Goal: Register for event/course

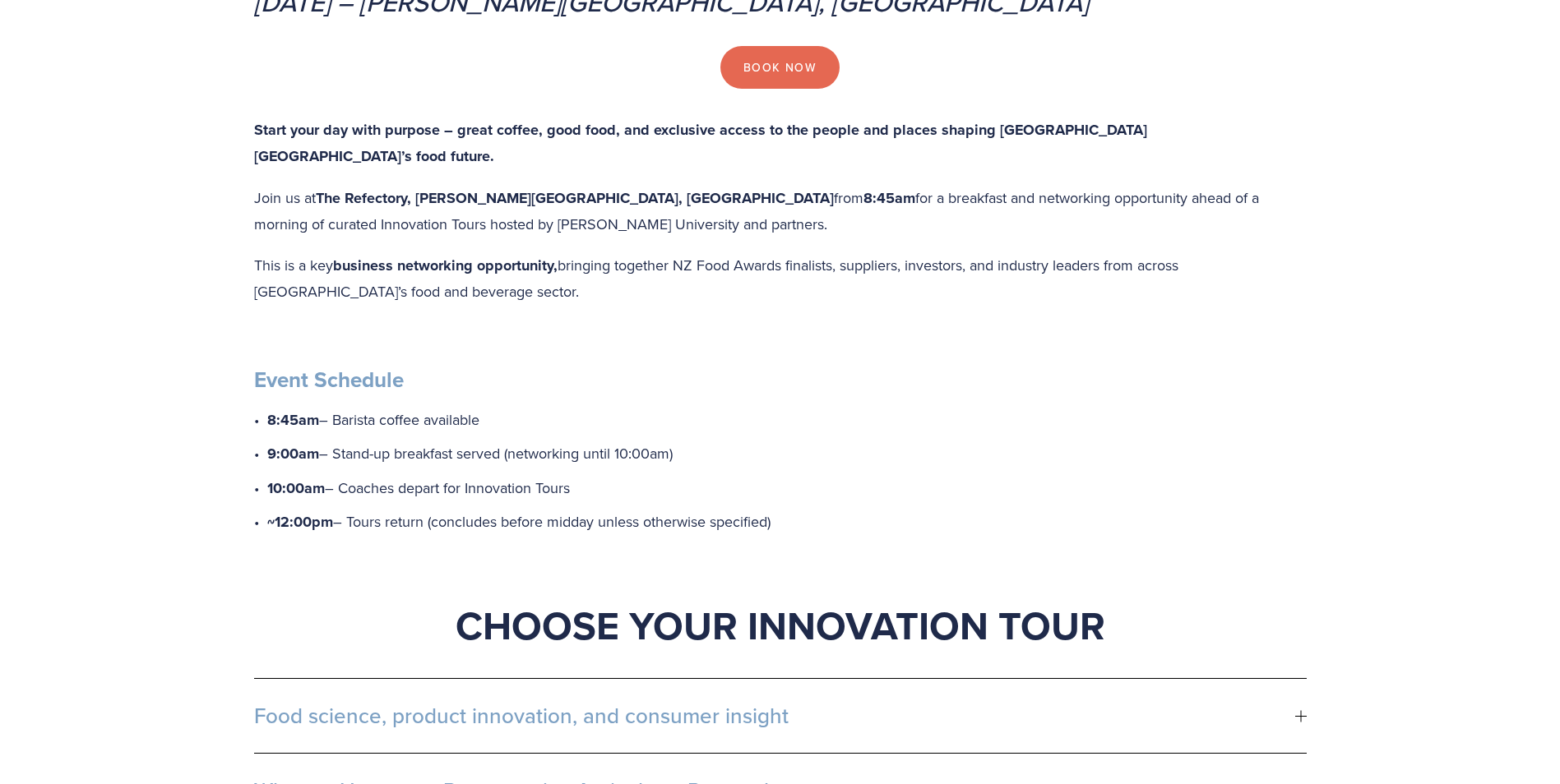
scroll to position [822, 0]
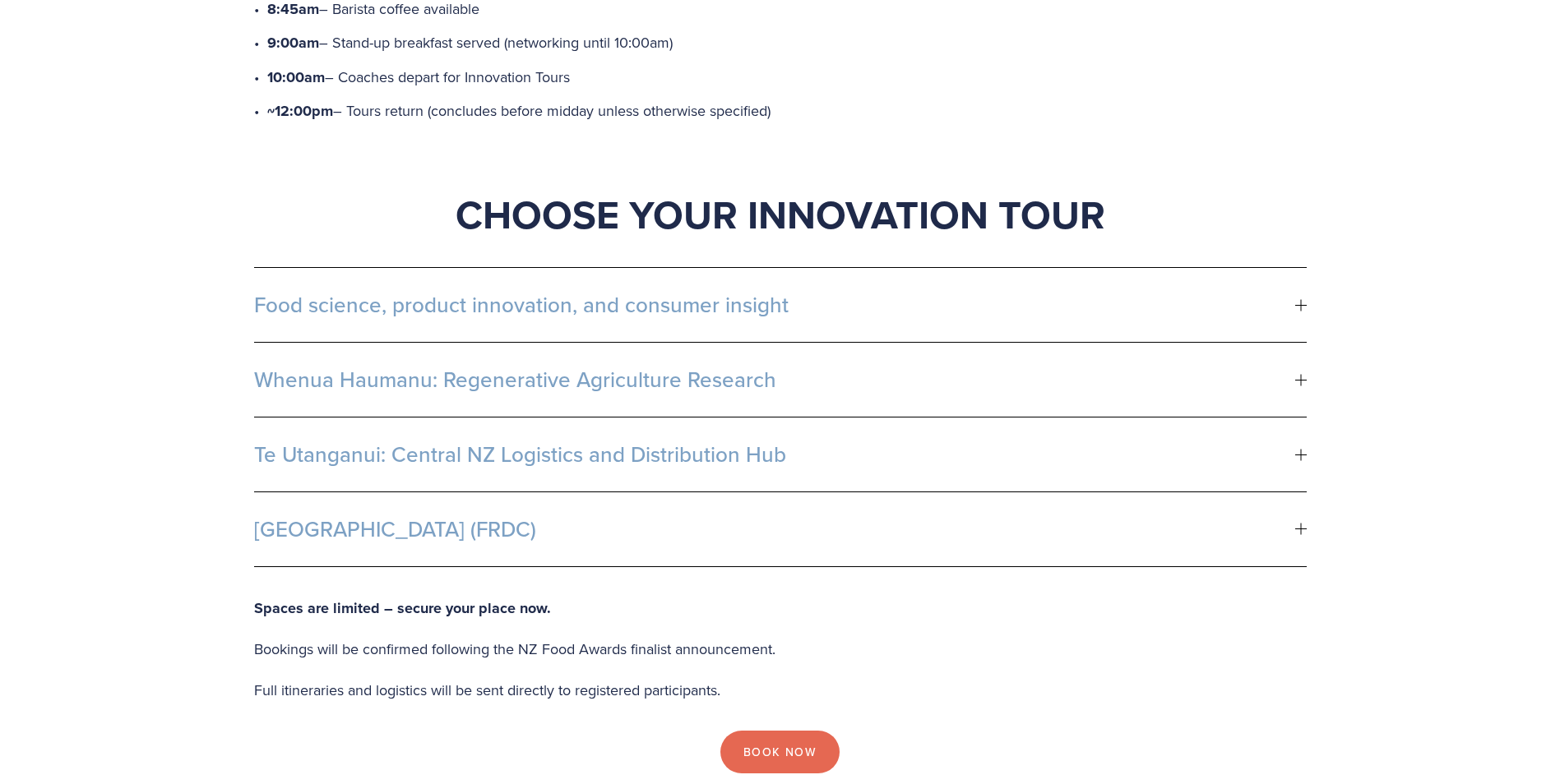
click at [297, 293] on span "Food science, product innovation, and consumer insight" at bounding box center [775, 305] width 1041 height 24
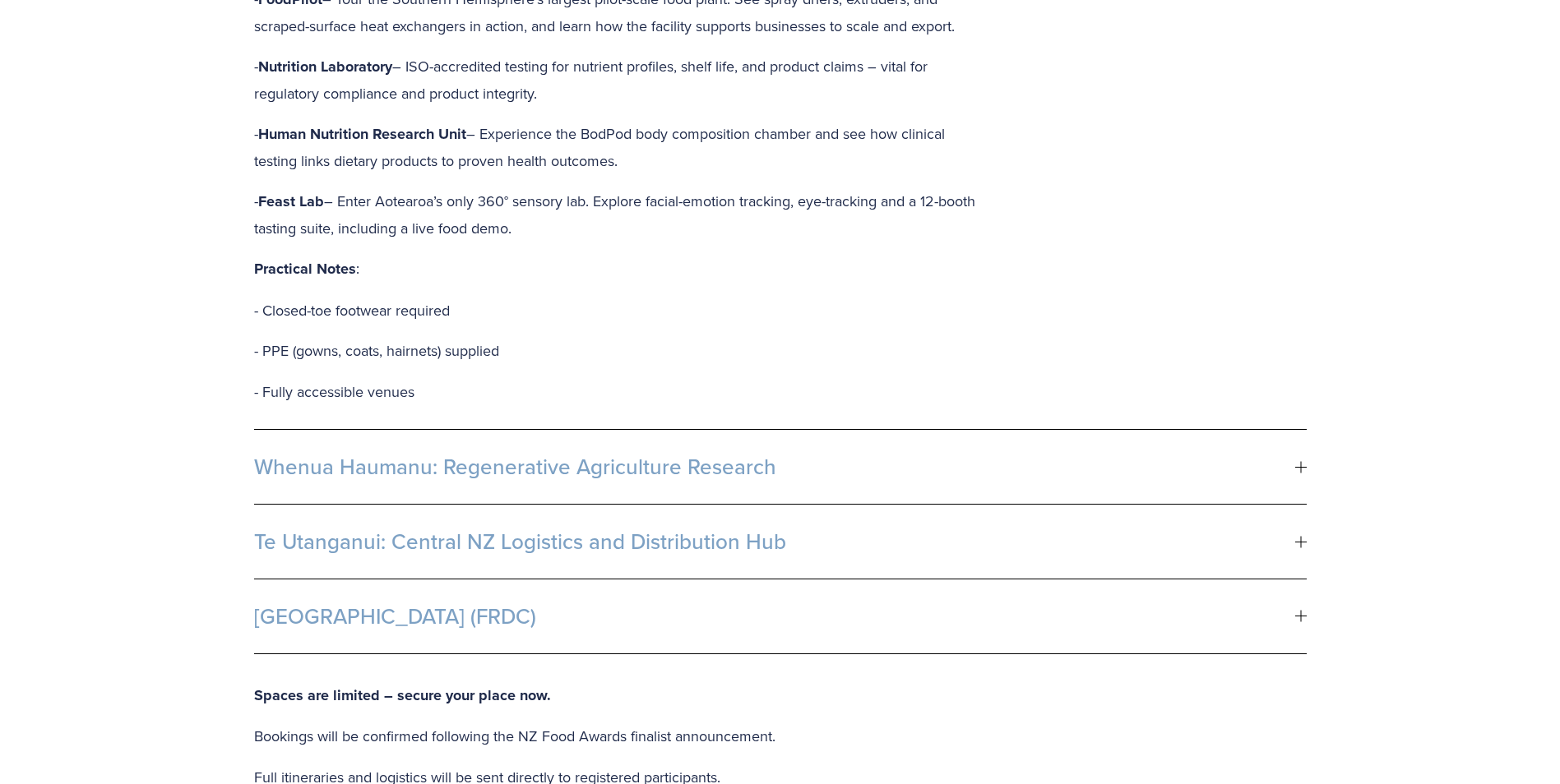
scroll to position [1397, 0]
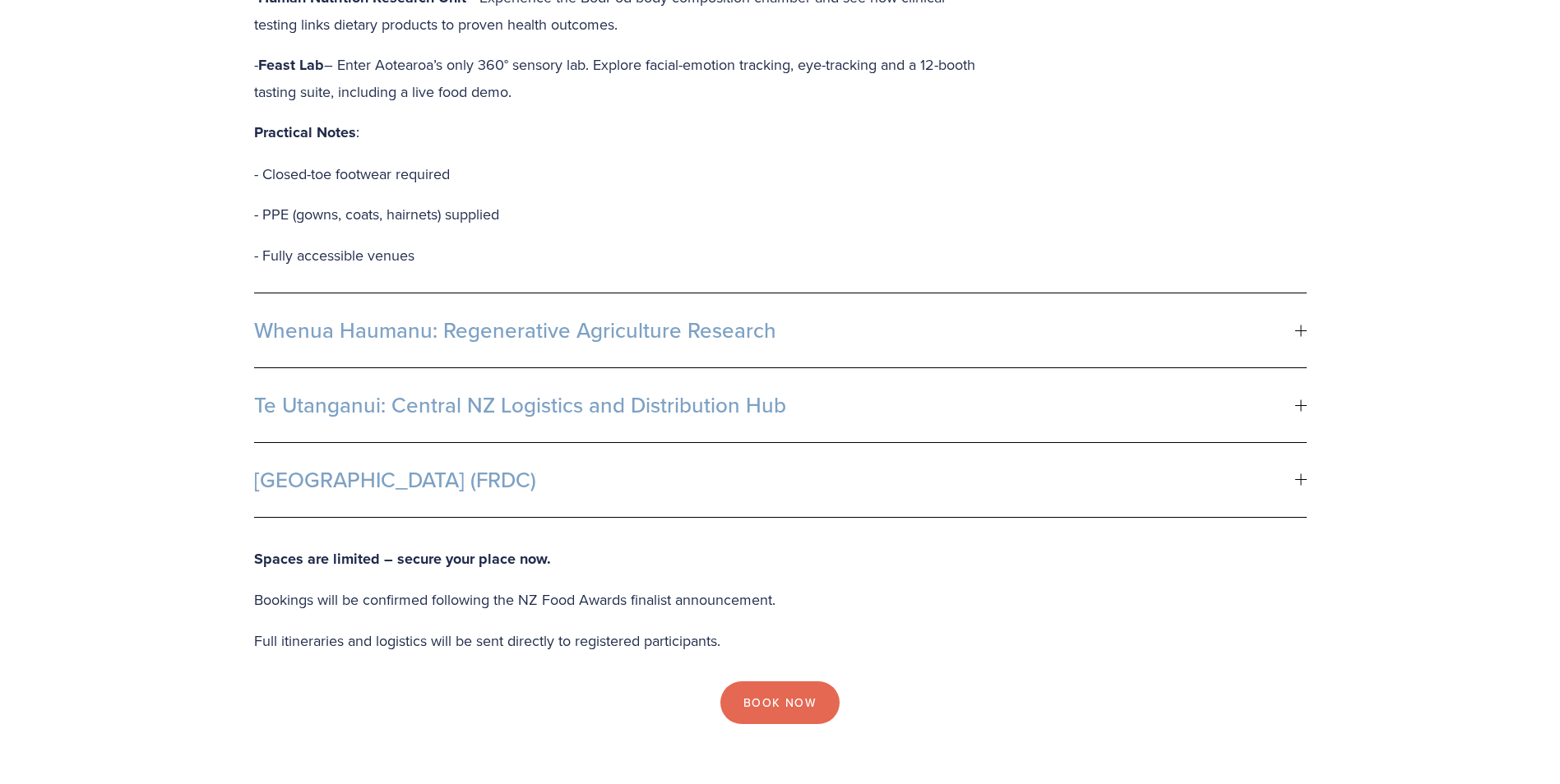
click at [299, 318] on span "Whenua Haumanu: Regenerative Agriculture Research" at bounding box center [775, 330] width 1041 height 24
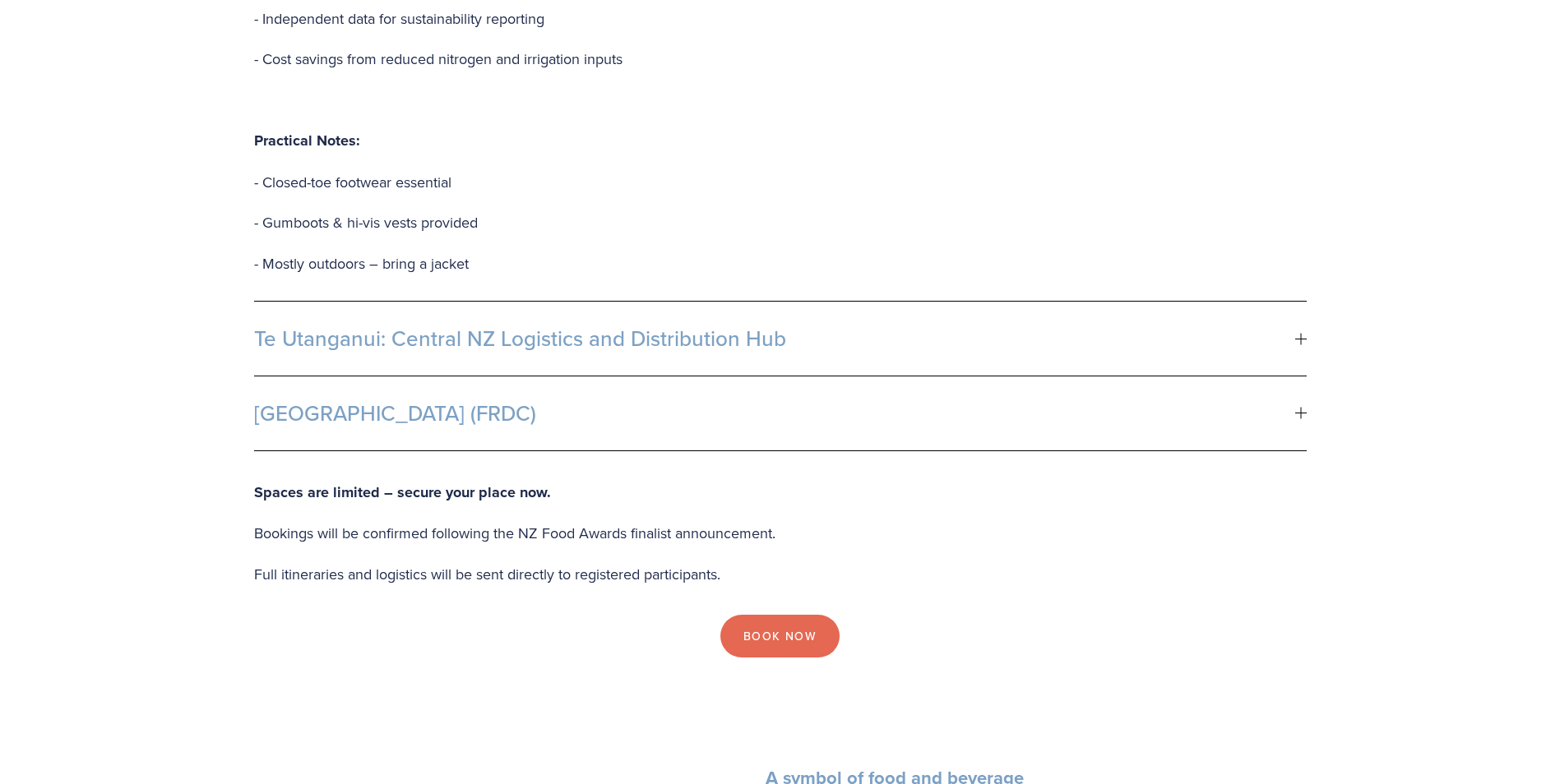
scroll to position [1890, 0]
click at [293, 324] on span "Te Utanganui: Central NZ Logistics and Distribution Hub" at bounding box center [775, 336] width 1041 height 24
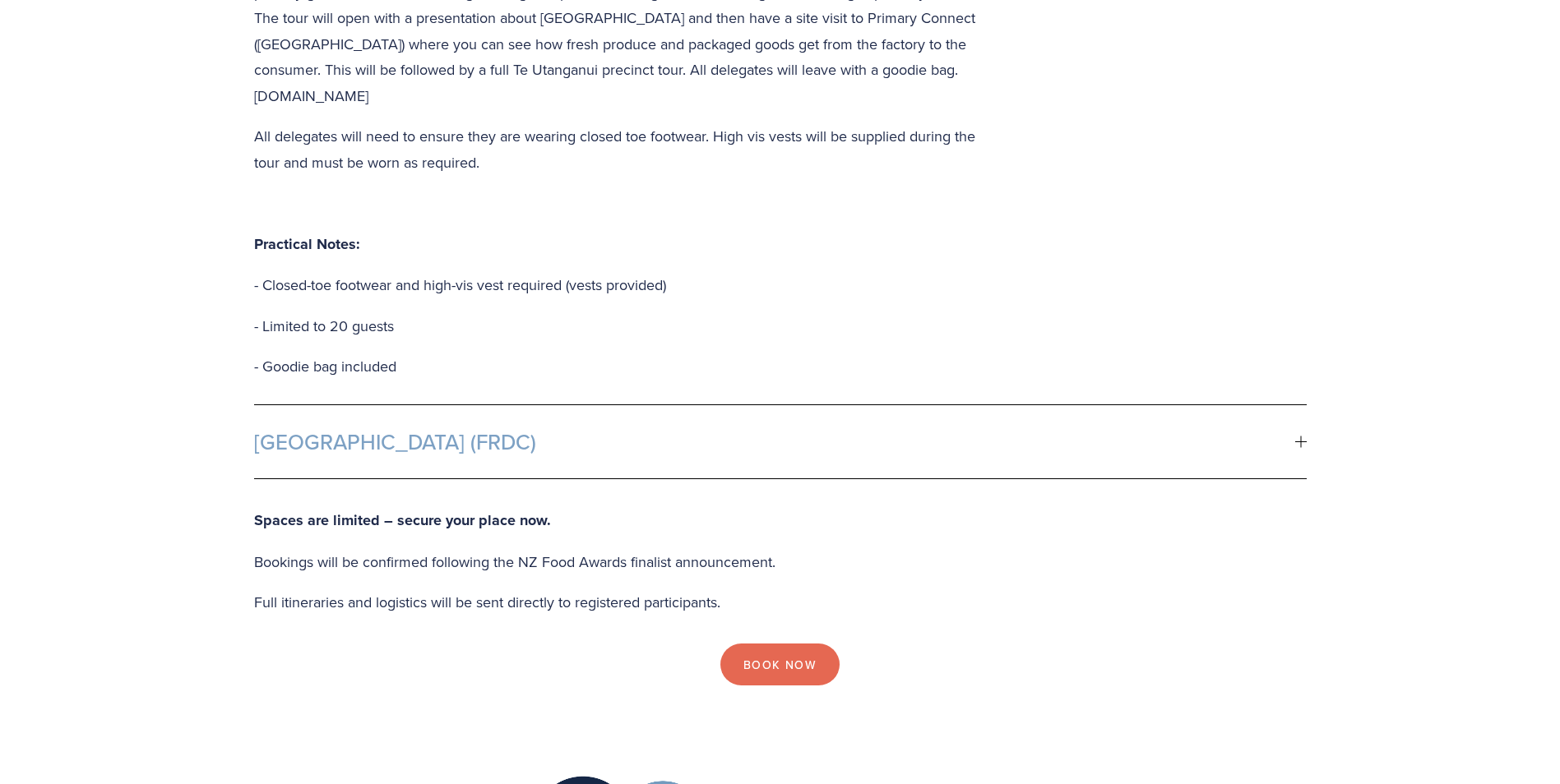
scroll to position [1150, 0]
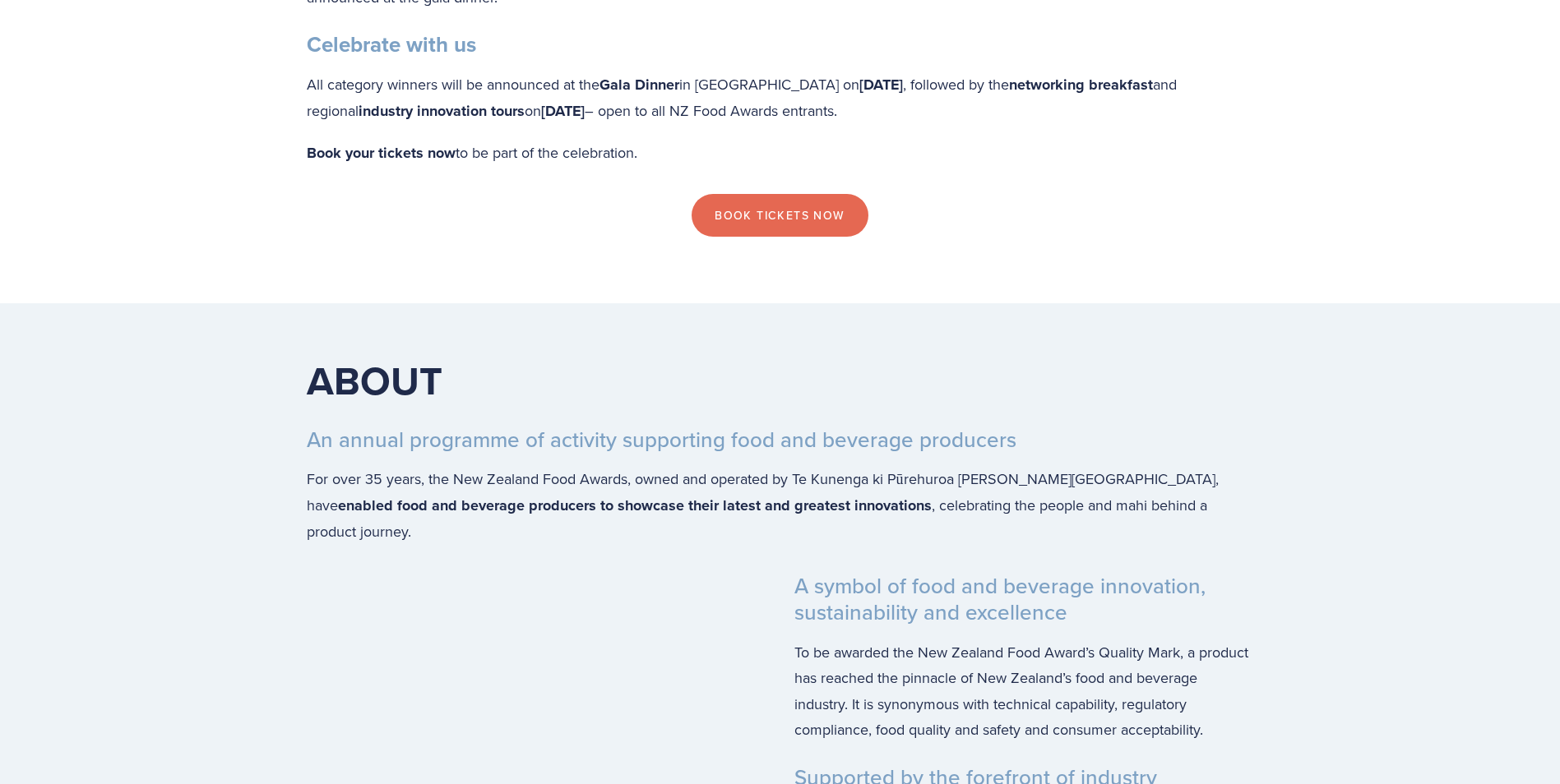
scroll to position [1643, 0]
